Goal: Task Accomplishment & Management: Complete application form

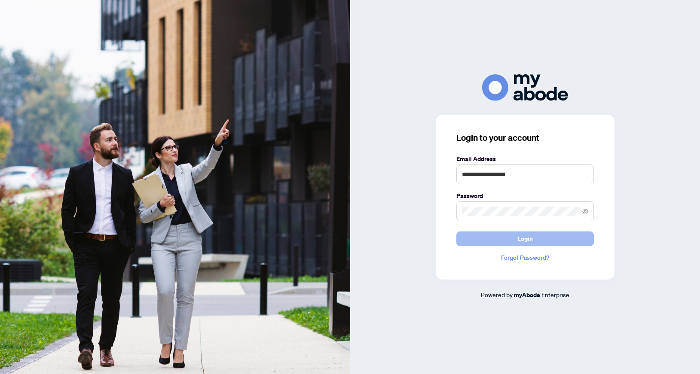
click at [531, 241] on span "Login" at bounding box center [524, 239] width 15 height 14
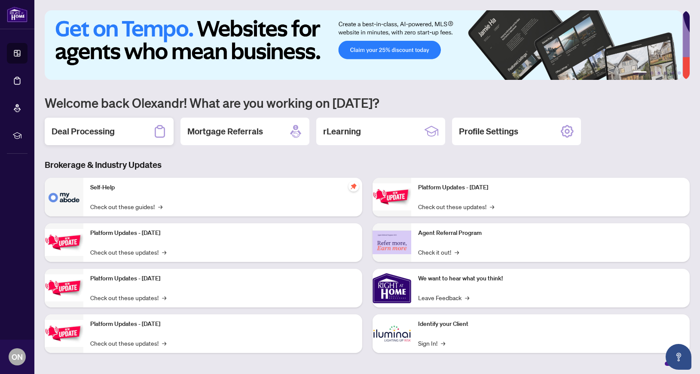
click at [101, 128] on h2 "Deal Processing" at bounding box center [83, 131] width 63 height 12
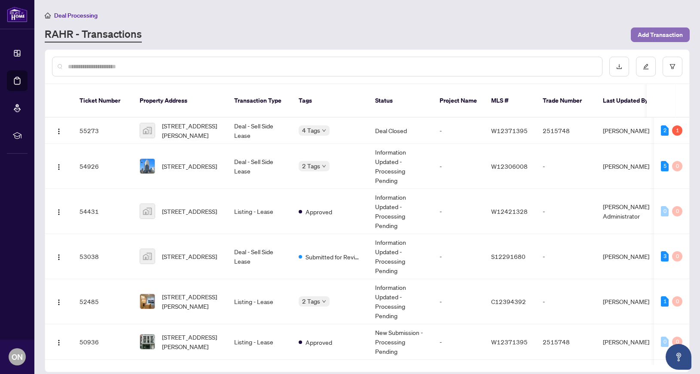
click at [678, 34] on span "Add Transaction" at bounding box center [659, 35] width 45 height 14
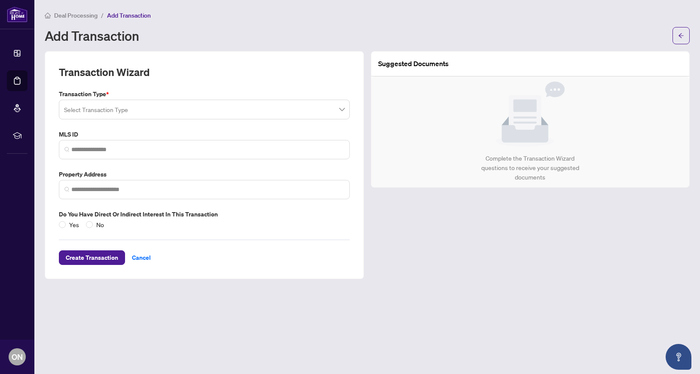
type input "*"
click at [231, 111] on input "search" at bounding box center [200, 110] width 273 height 19
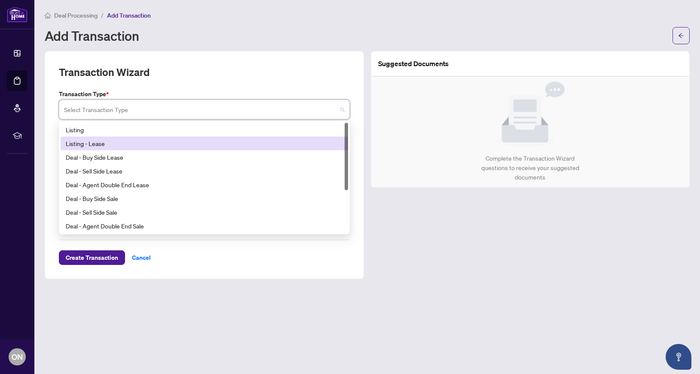
click at [94, 140] on div "Listing - Lease" at bounding box center [204, 143] width 277 height 9
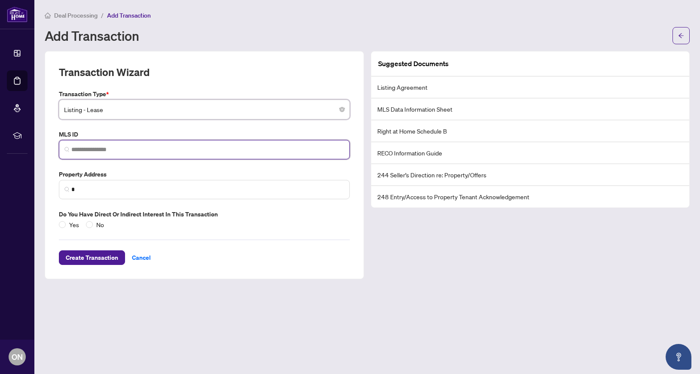
click at [152, 150] on input "search" at bounding box center [207, 149] width 273 height 9
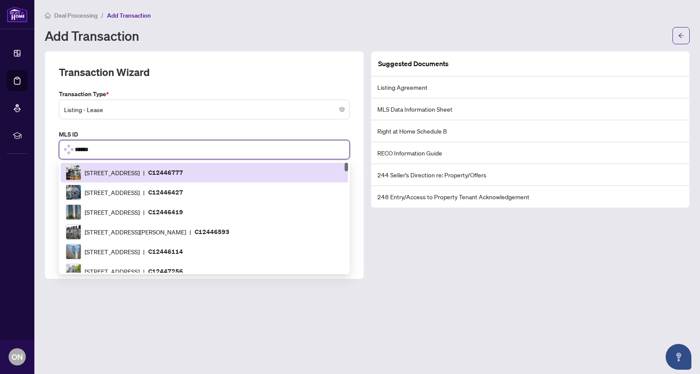
scroll to position [1035, 0]
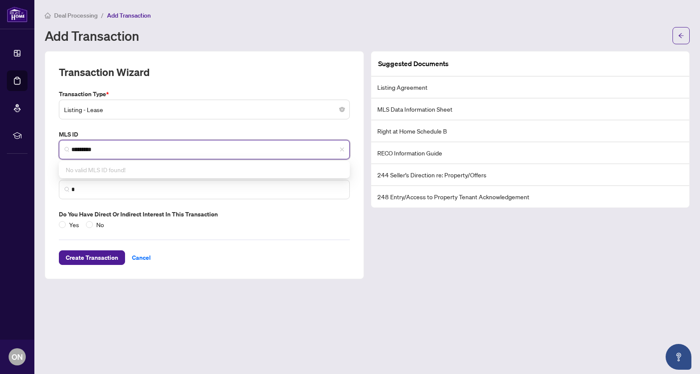
type input "*********"
